Goal: Communication & Community: Answer question/provide support

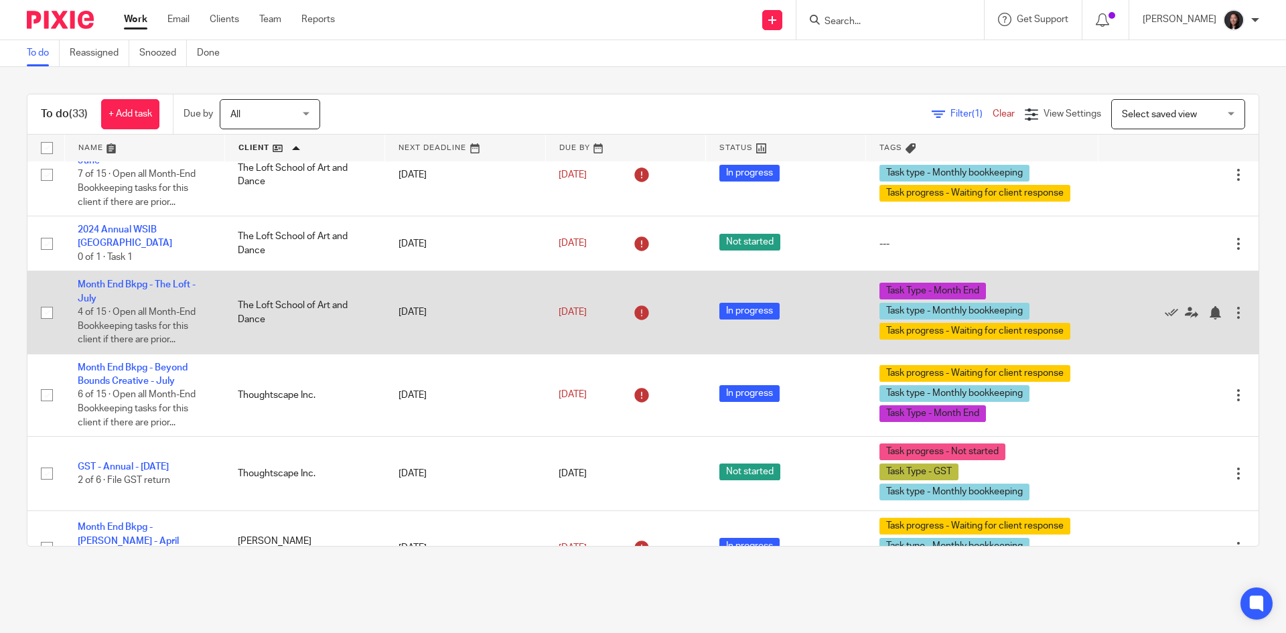
scroll to position [1607, 0]
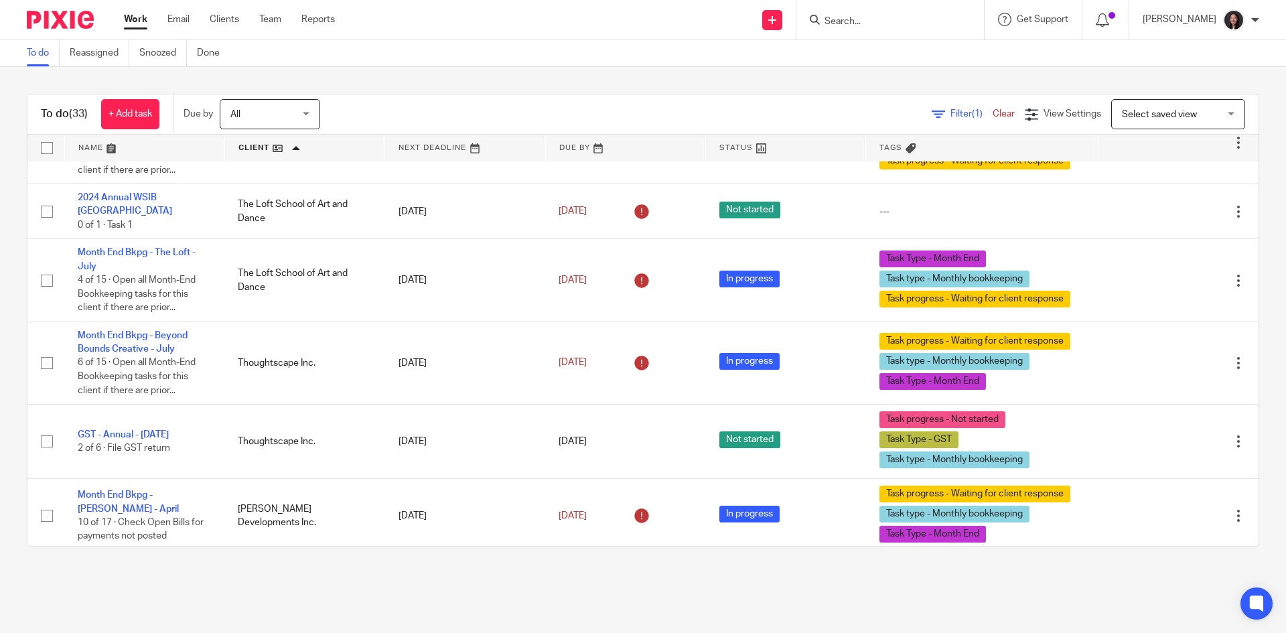
click at [321, 147] on link at bounding box center [304, 148] width 159 height 27
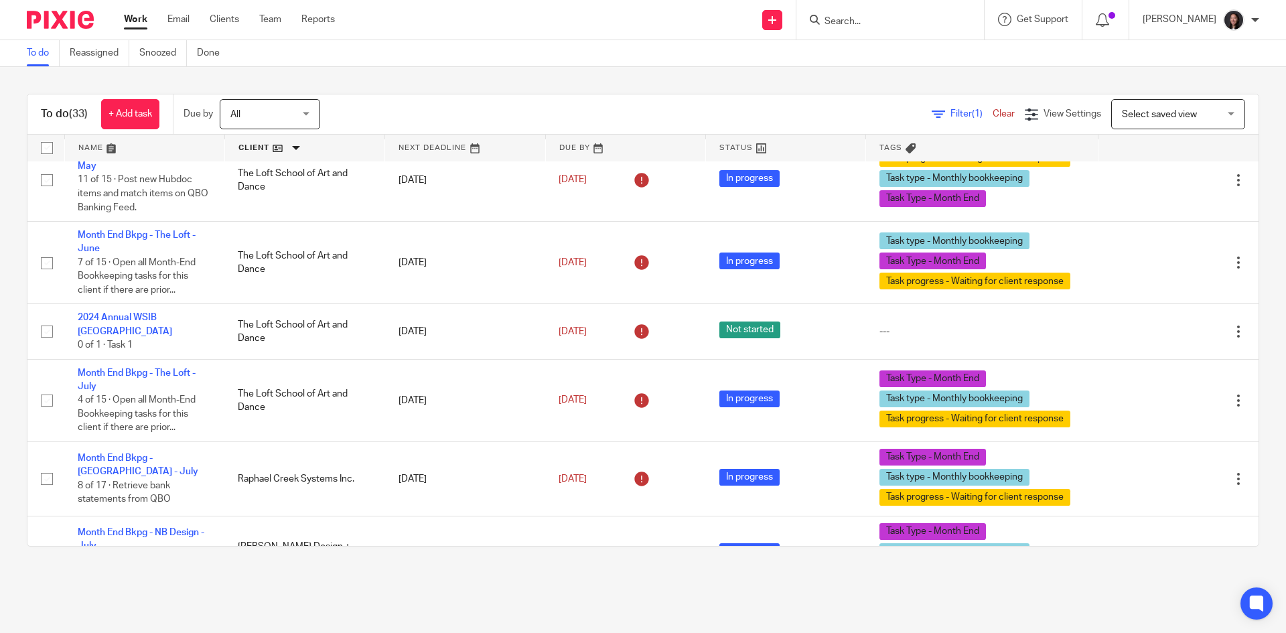
scroll to position [938, 0]
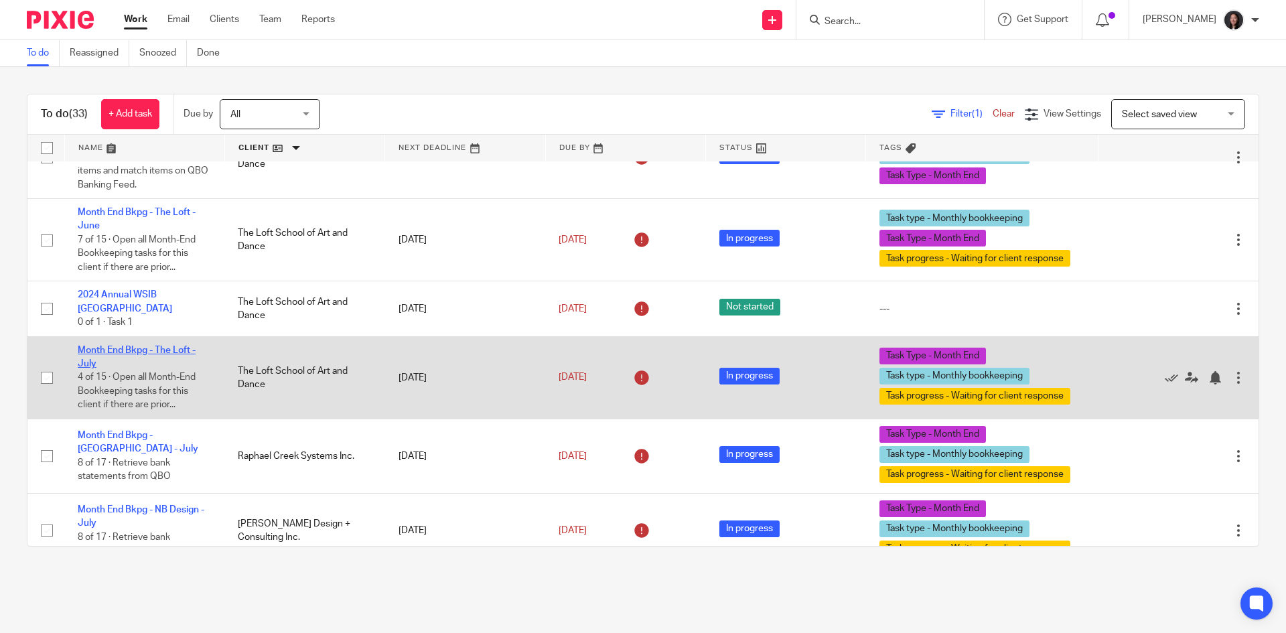
click at [169, 346] on link "Month End Bkpg - The Loft - July" at bounding box center [137, 357] width 118 height 23
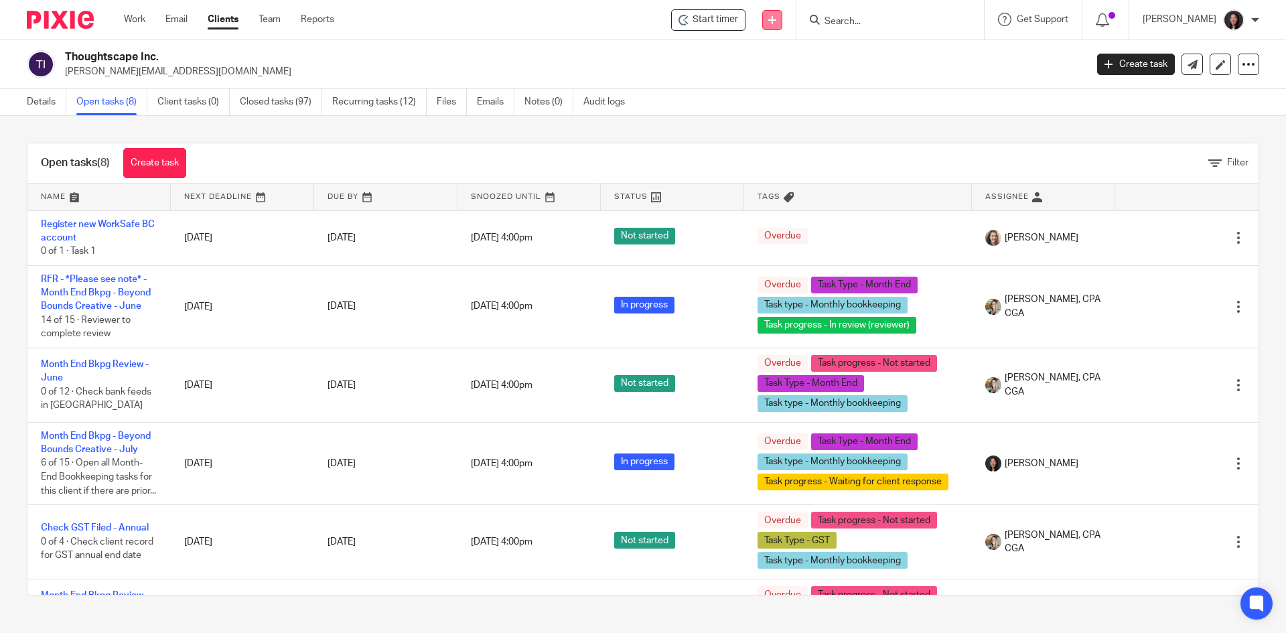
click at [782, 15] on link at bounding box center [772, 20] width 20 height 20
click at [804, 64] on link "Send new email" at bounding box center [802, 62] width 94 height 19
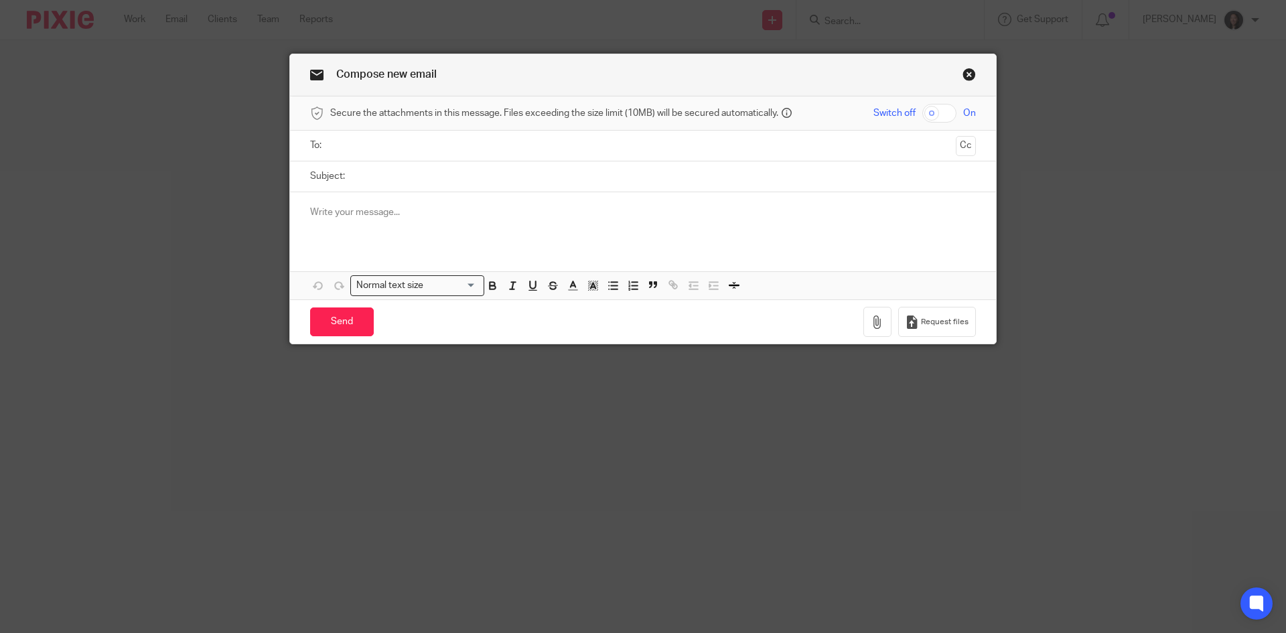
click at [475, 220] on div at bounding box center [643, 218] width 706 height 52
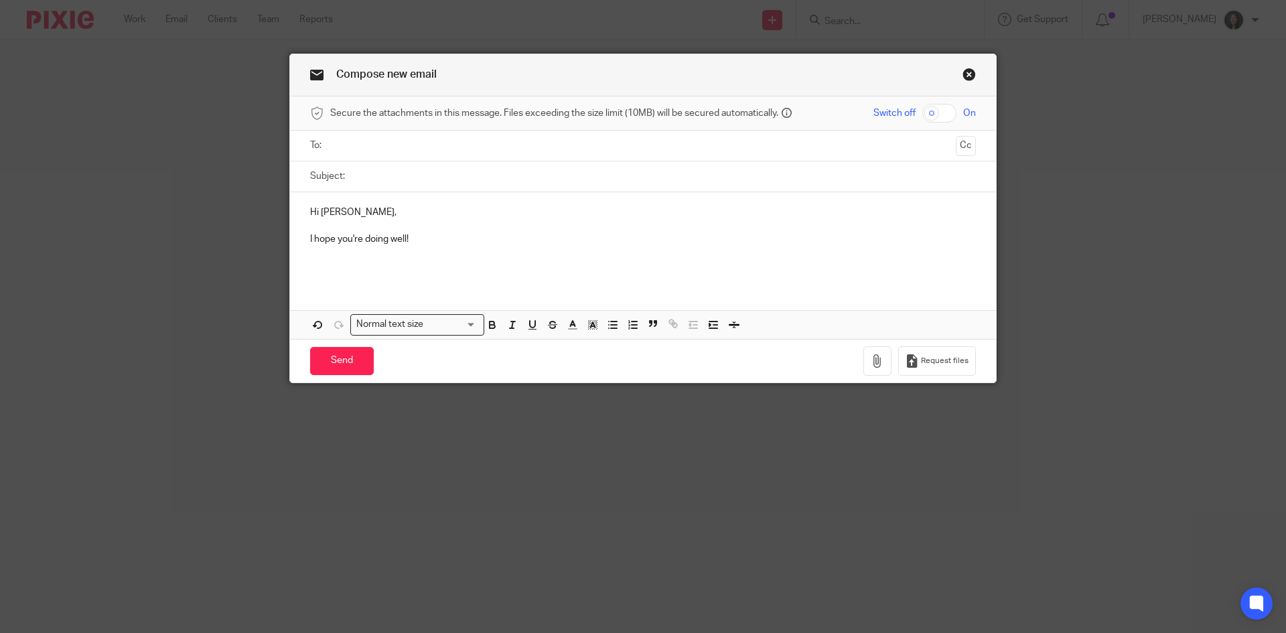
click at [490, 248] on p at bounding box center [643, 252] width 666 height 13
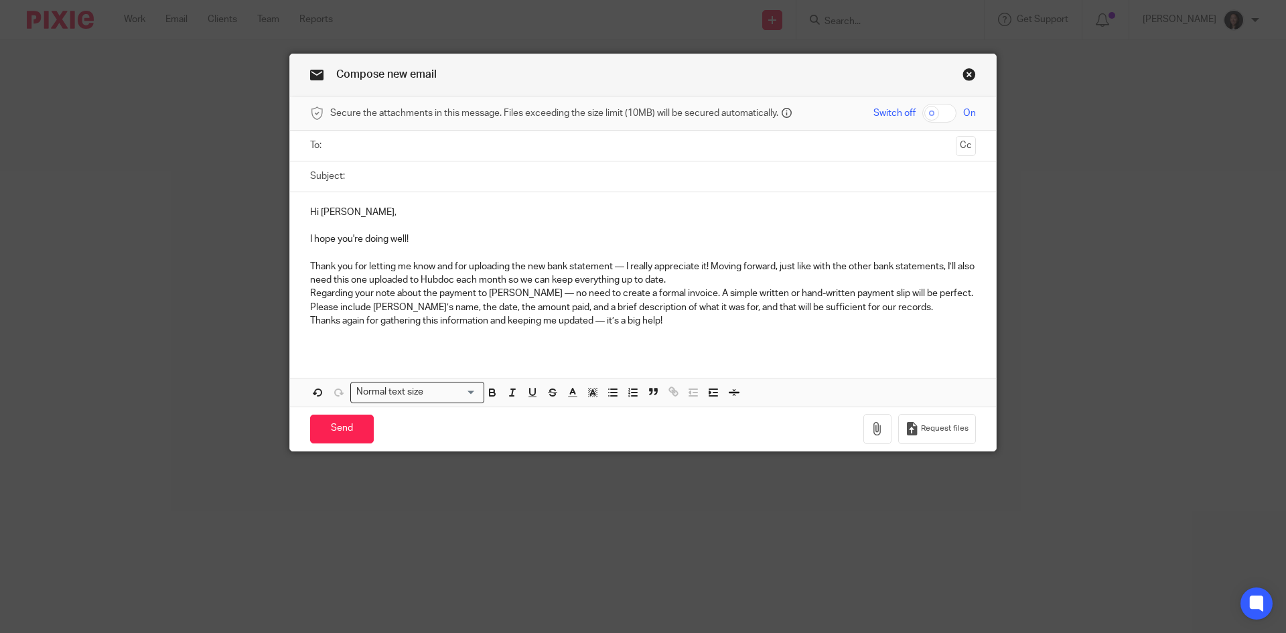
click at [310, 292] on p "Regarding your note about the payment to [PERSON_NAME] — no need to create a fo…" at bounding box center [643, 300] width 666 height 27
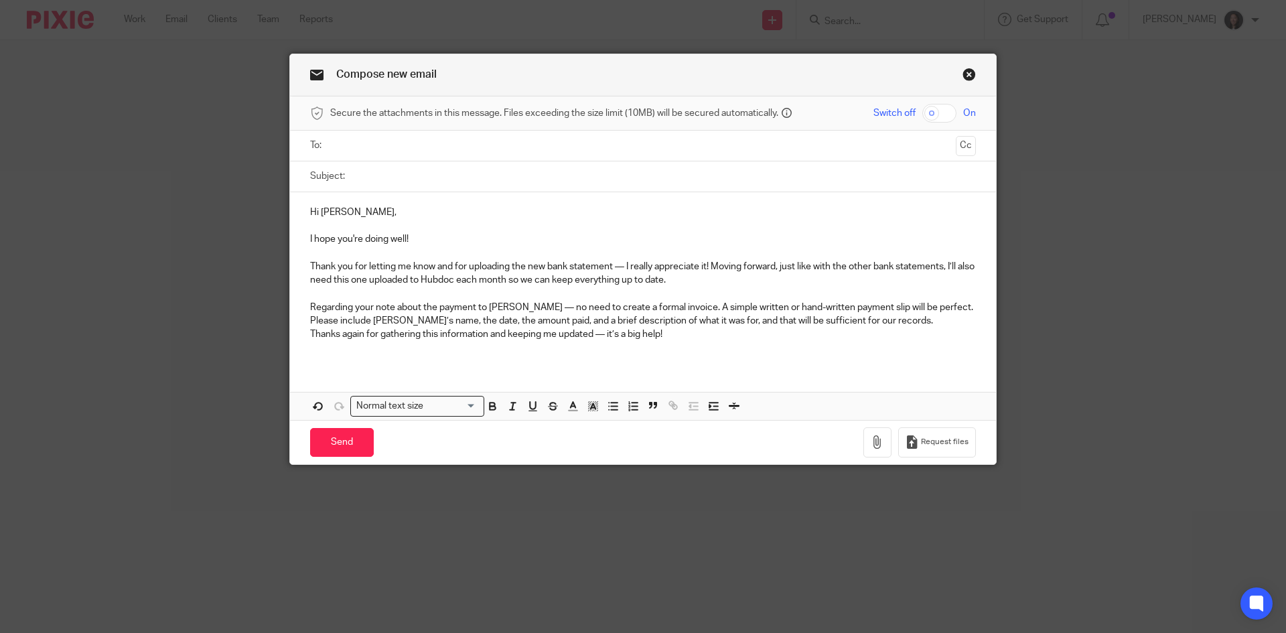
click at [294, 332] on div "Hi Taylor, I hope you're doing well! Thank you for letting me know and for uplo…" at bounding box center [643, 278] width 706 height 173
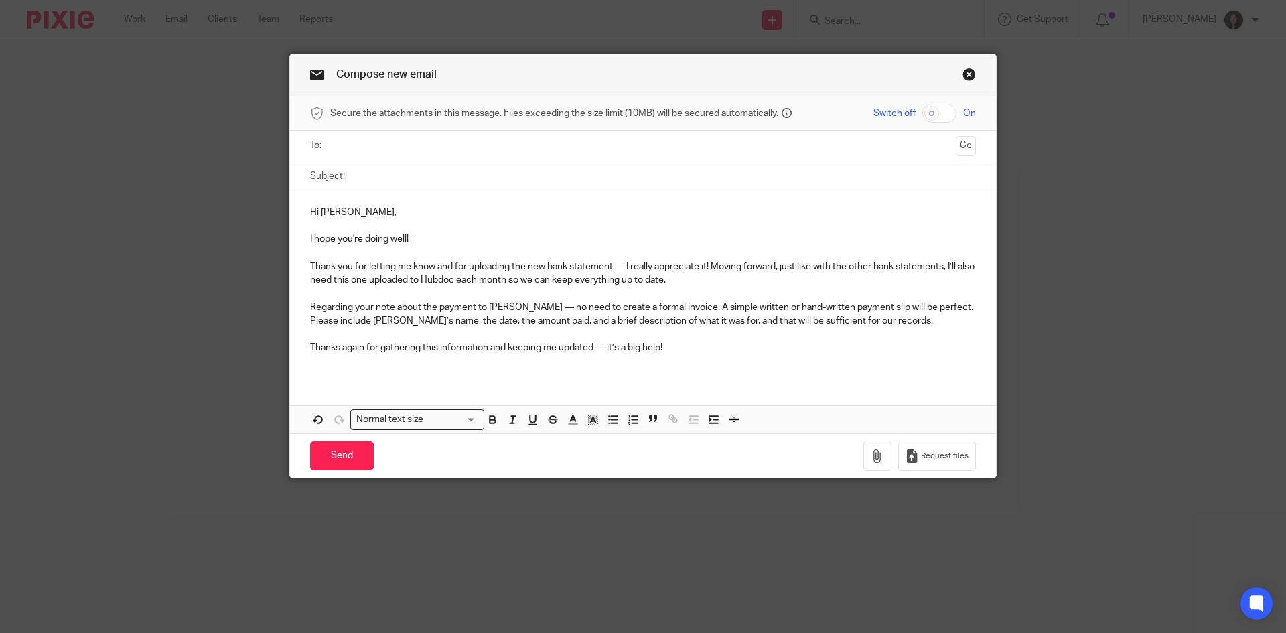
click at [672, 356] on p at bounding box center [643, 361] width 666 height 13
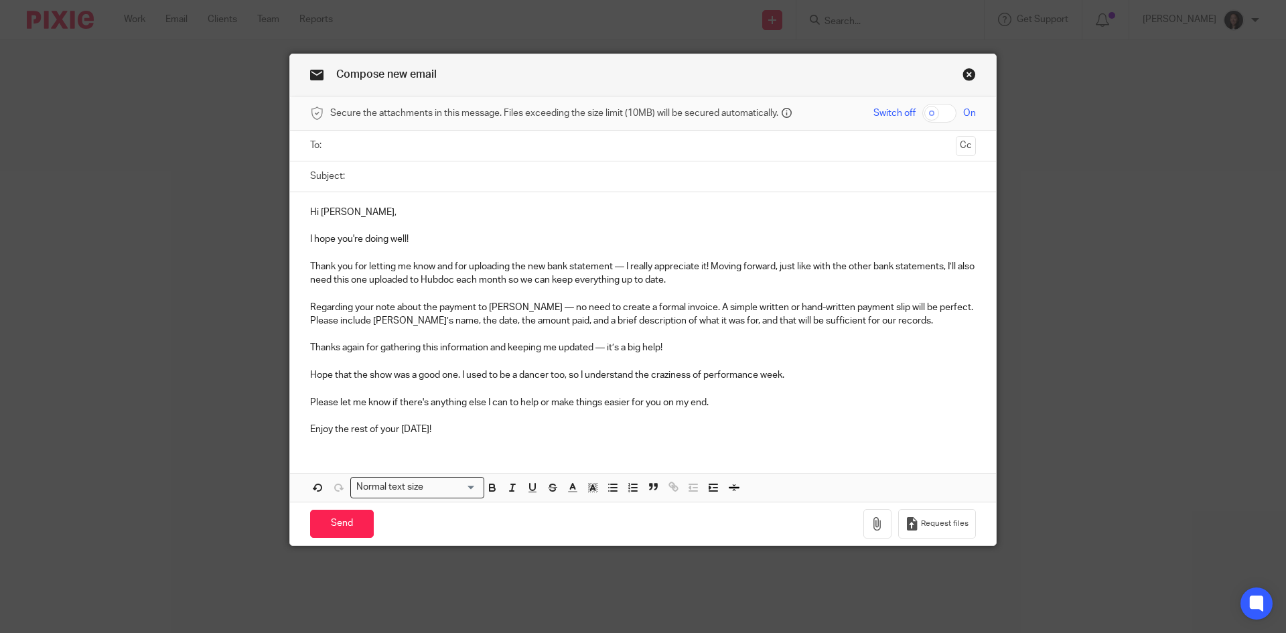
click at [485, 411] on p at bounding box center [643, 415] width 666 height 13
click at [465, 427] on p "Enjoy the rest of your Wednesday!" at bounding box center [643, 429] width 666 height 13
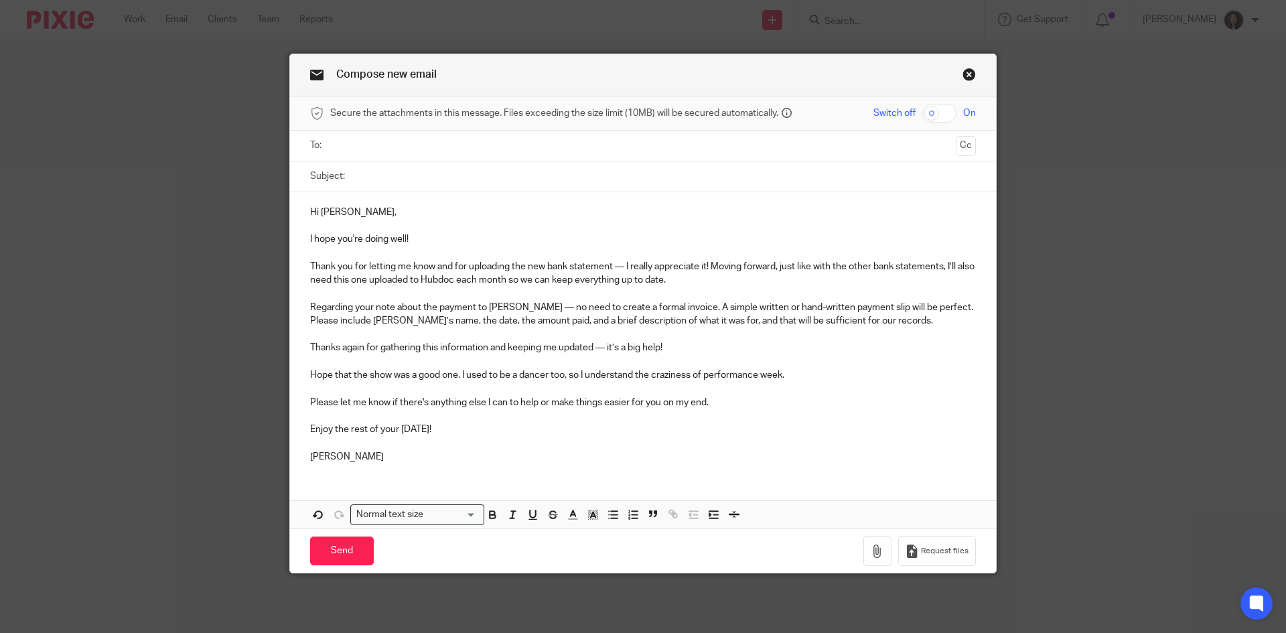
click at [805, 378] on p "Hope that the show was a good one. I used to be a dancer too, so I understand t…" at bounding box center [643, 374] width 666 height 13
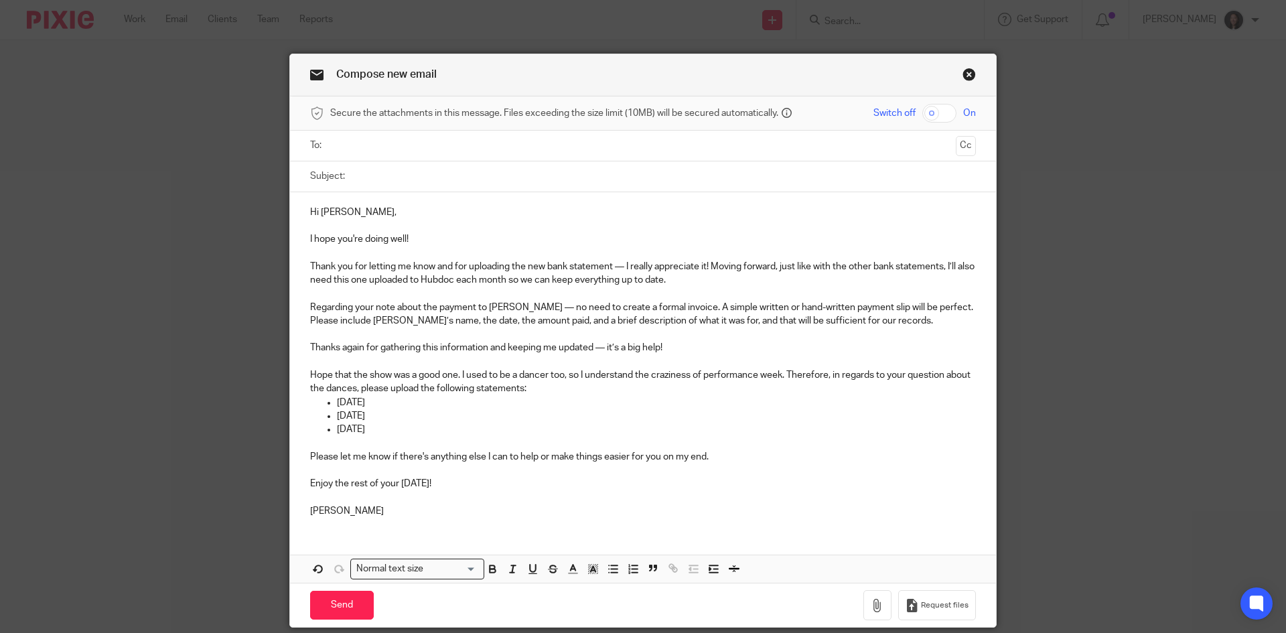
click at [410, 449] on p at bounding box center [643, 442] width 666 height 13
click at [346, 435] on p "July 26, 2025" at bounding box center [656, 429] width 639 height 13
click at [368, 433] on p "July 26, 2025" at bounding box center [656, 429] width 639 height 13
click at [395, 430] on p "July 26, 2025" at bounding box center [656, 429] width 639 height 13
click at [964, 74] on link "Close this dialog window" at bounding box center [968, 77] width 13 height 18
